Goal: Use online tool/utility: Utilize a website feature to perform a specific function

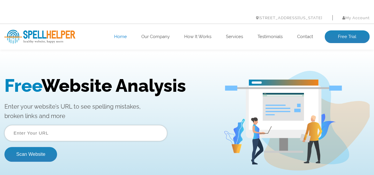
click at [80, 135] on input "text" at bounding box center [85, 133] width 162 height 16
type input "[DOMAIN_NAME]"
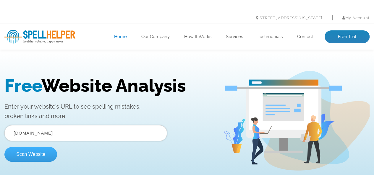
click at [34, 157] on button "Scan Website" at bounding box center [30, 154] width 53 height 15
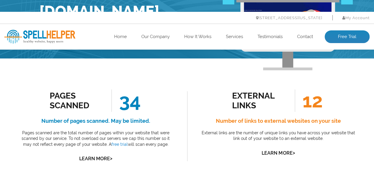
scroll to position [79, 0]
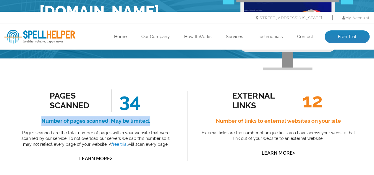
drag, startPoint x: 41, startPoint y: 118, endPoint x: 149, endPoint y: 122, distance: 108.2
click at [149, 122] on h4 "Number of pages scanned. May be limited." at bounding box center [96, 120] width 156 height 9
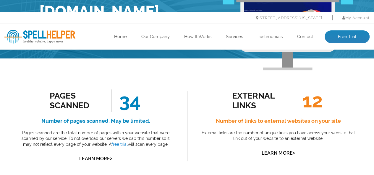
click at [158, 127] on div "Pages Scanned 34 Number of pages scanned. May be limited. Pages scanned are the…" at bounding box center [96, 126] width 156 height 74
drag, startPoint x: 229, startPoint y: 94, endPoint x: 256, endPoint y: 113, distance: 32.4
click at [255, 113] on div "external links 12 Number of links to external websites on your site External li…" at bounding box center [278, 123] width 156 height 68
click at [266, 126] on h4 "Number of links to external websites on your site" at bounding box center [278, 120] width 156 height 9
drag, startPoint x: 248, startPoint y: 121, endPoint x: 299, endPoint y: 122, distance: 51.1
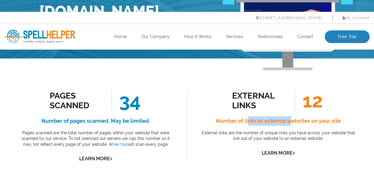
click at [294, 121] on h4 "Number of links to external websites on your site" at bounding box center [278, 120] width 156 height 9
click at [309, 123] on h4 "Number of links to external websites on your site" at bounding box center [278, 120] width 156 height 9
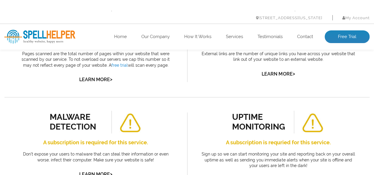
scroll to position [157, 0]
drag, startPoint x: 236, startPoint y: 117, endPoint x: 271, endPoint y: 122, distance: 35.8
click at [268, 117] on div "uptime monitoring A subscription is requried for this service. Sign up so we ca…" at bounding box center [278, 148] width 156 height 74
click at [272, 128] on div "uptime monitoring" at bounding box center [258, 122] width 53 height 19
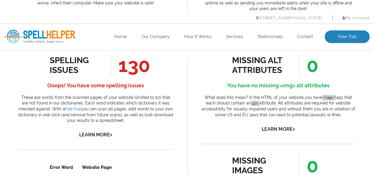
scroll to position [315, 0]
drag, startPoint x: 98, startPoint y: 81, endPoint x: 115, endPoint y: 82, distance: 16.8
click at [115, 82] on h4 "Ooops! You have some spelling issues" at bounding box center [96, 85] width 156 height 9
click at [133, 83] on h4 "Ooops! You have some spelling issues" at bounding box center [96, 85] width 156 height 9
drag, startPoint x: 30, startPoint y: 96, endPoint x: 125, endPoint y: 99, distance: 95.2
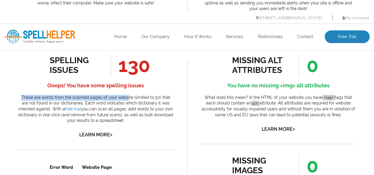
click at [125, 99] on p "These are words from the scanned pages of your website (limited to 50) that are…" at bounding box center [96, 109] width 156 height 29
click at [135, 99] on p "These are words from the scanned pages of your website (limited to 50) that are…" at bounding box center [96, 109] width 156 height 29
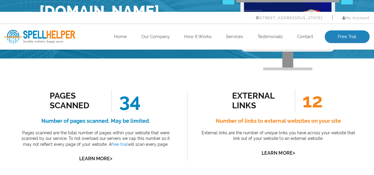
scroll to position [0, 0]
